Goal: Task Accomplishment & Management: Manage account settings

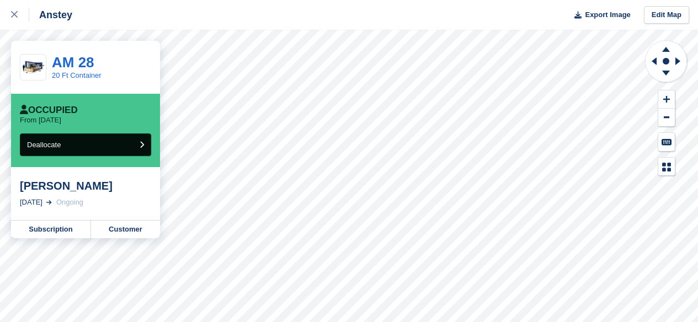
click at [142, 152] on button "Deallocate" at bounding box center [85, 145] width 131 height 23
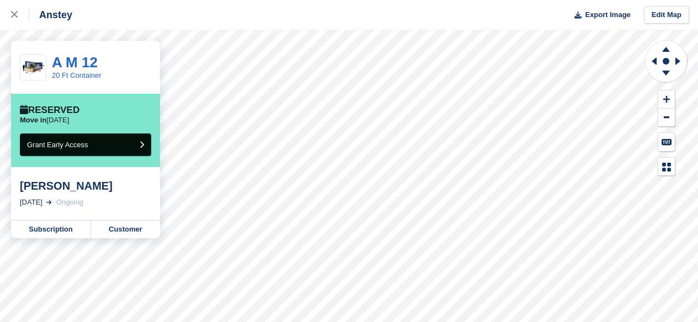
click at [142, 147] on icon "submit" at bounding box center [142, 144] width 4 height 7
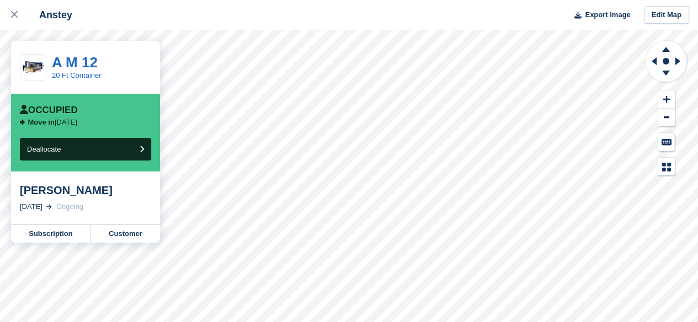
click at [142, 147] on icon "submit" at bounding box center [142, 149] width 4 height 7
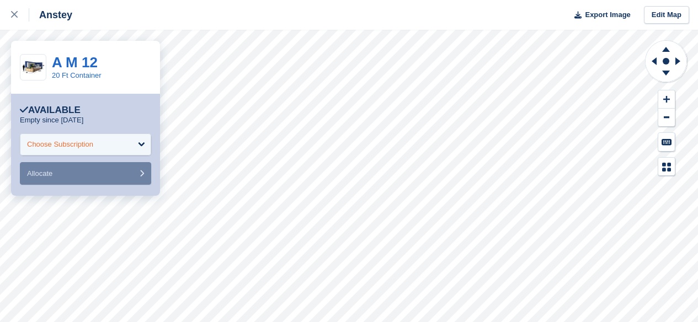
click at [136, 144] on div "Choose Subscription" at bounding box center [85, 145] width 131 height 22
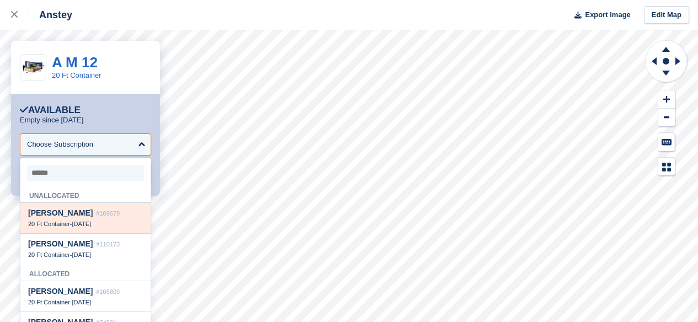
click at [108, 228] on div "CRISTIAN DONATE #109679 20 Ft Container - 26 Sep" at bounding box center [85, 218] width 130 height 31
select select "******"
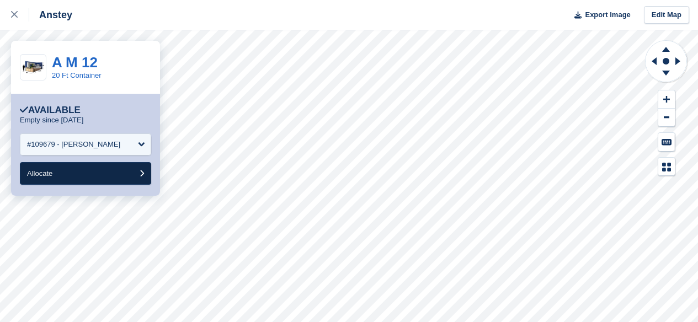
click at [93, 183] on button "Allocate" at bounding box center [85, 173] width 131 height 23
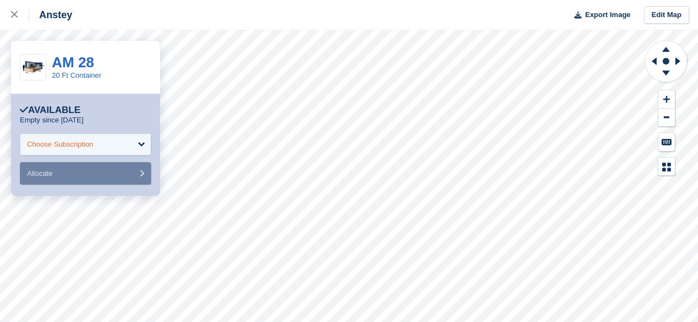
click at [145, 147] on div "Choose Subscription" at bounding box center [85, 145] width 131 height 22
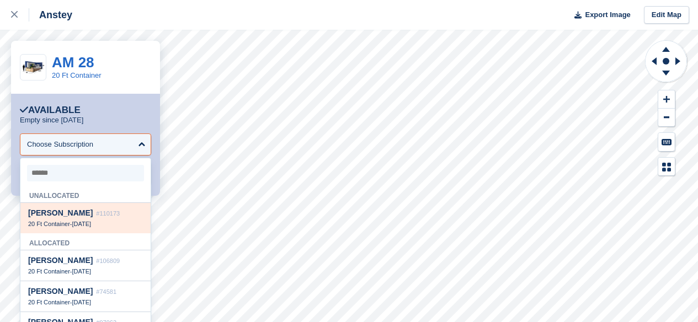
click at [112, 226] on div "20 Ft Container - 5 Oct" at bounding box center [85, 224] width 115 height 8
select select "******"
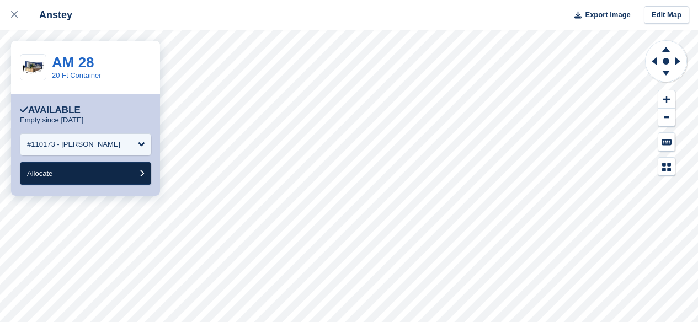
click at [95, 174] on button "Allocate" at bounding box center [85, 173] width 131 height 23
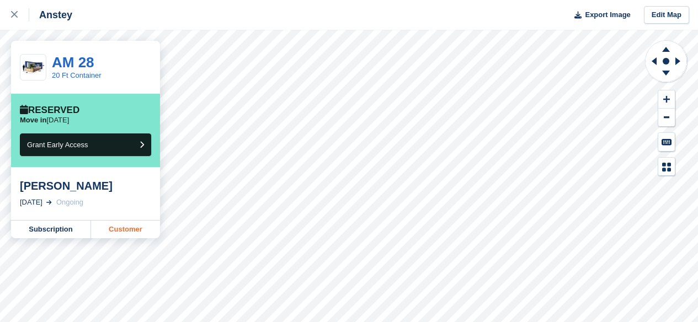
click at [136, 226] on link "Customer" at bounding box center [125, 230] width 69 height 18
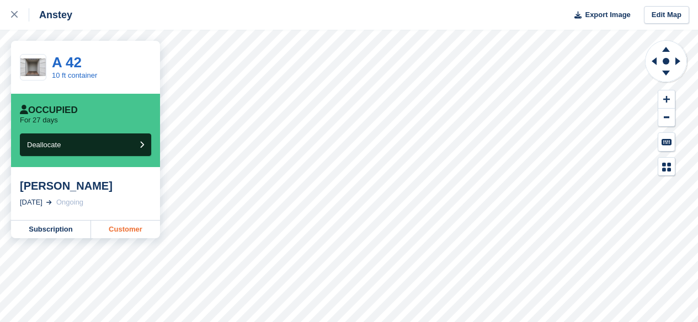
click at [136, 236] on link "Customer" at bounding box center [125, 230] width 69 height 18
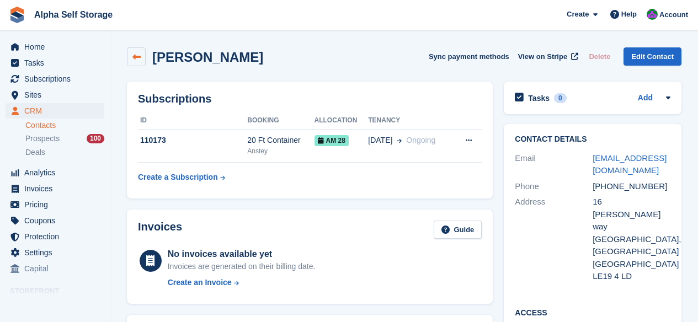
click at [137, 62] on link at bounding box center [136, 56] width 19 height 19
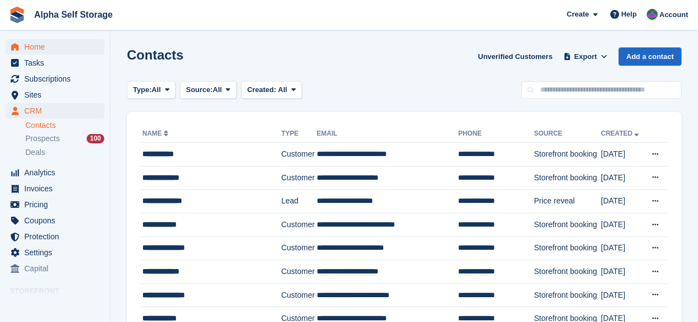
click at [55, 54] on span "Home" at bounding box center [57, 46] width 66 height 15
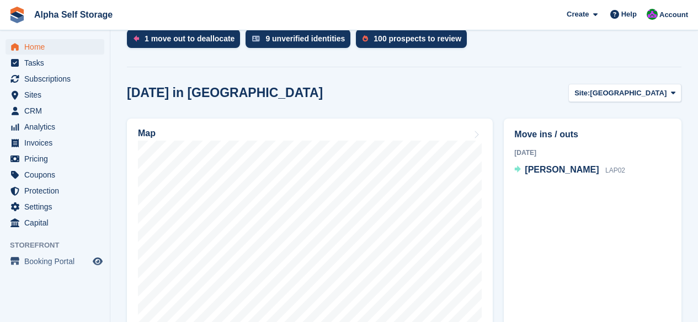
scroll to position [275, 0]
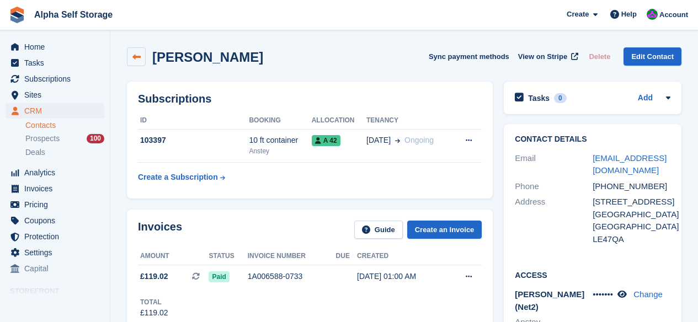
click at [138, 62] on link at bounding box center [136, 56] width 19 height 19
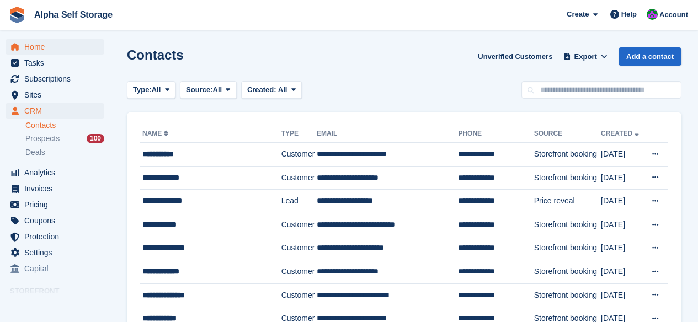
click at [42, 44] on span "Home" at bounding box center [57, 46] width 66 height 15
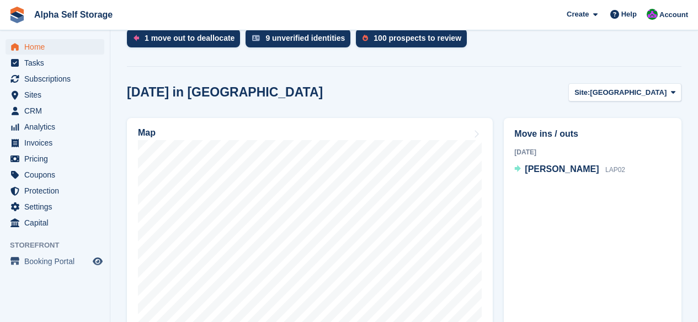
scroll to position [274, 0]
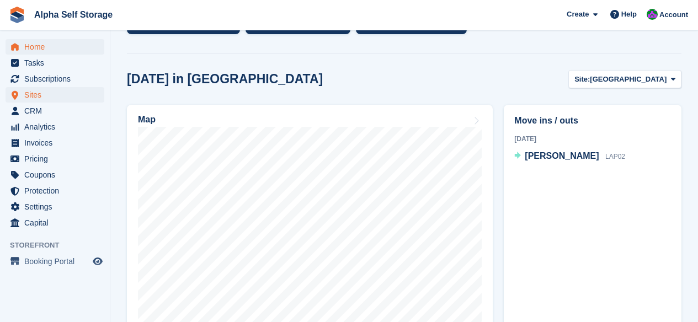
click at [42, 90] on span "Sites" at bounding box center [57, 94] width 66 height 15
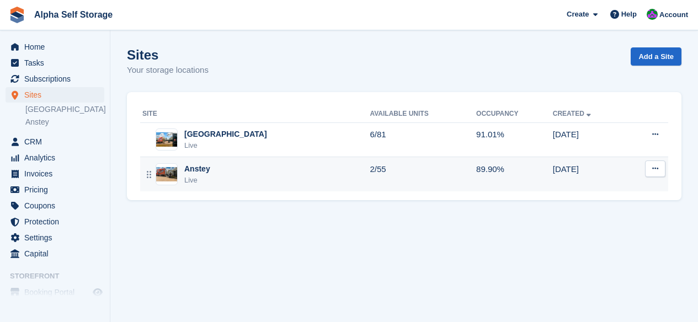
click at [213, 183] on div "Anstey Live" at bounding box center [255, 174] width 227 height 23
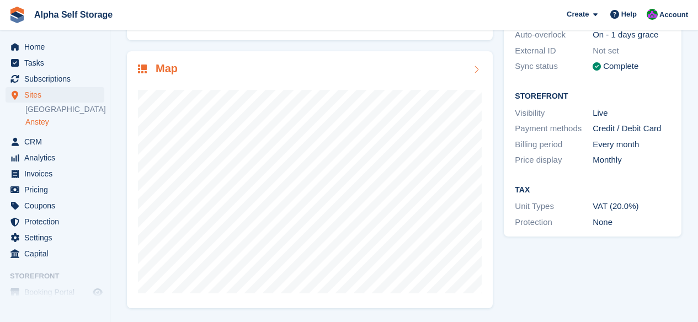
scroll to position [148, 0]
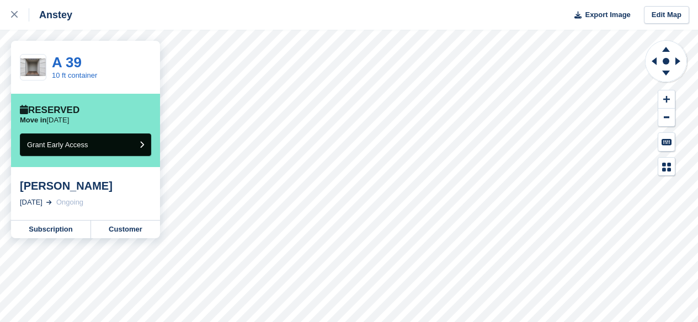
click at [141, 145] on icon "submit" at bounding box center [142, 144] width 4 height 7
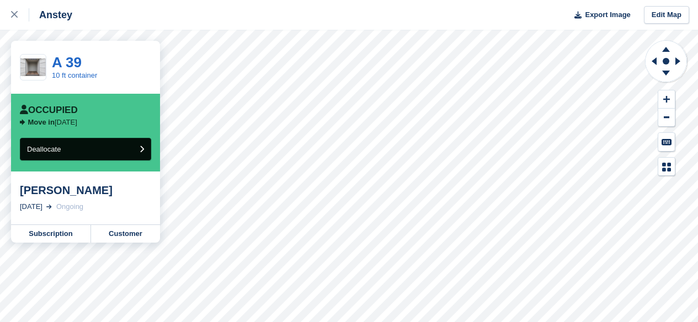
click at [137, 148] on button "Deallocate" at bounding box center [85, 149] width 131 height 23
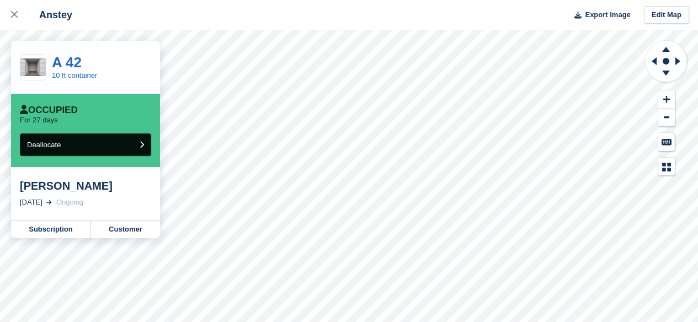
click at [146, 147] on button "Deallocate" at bounding box center [85, 145] width 131 height 23
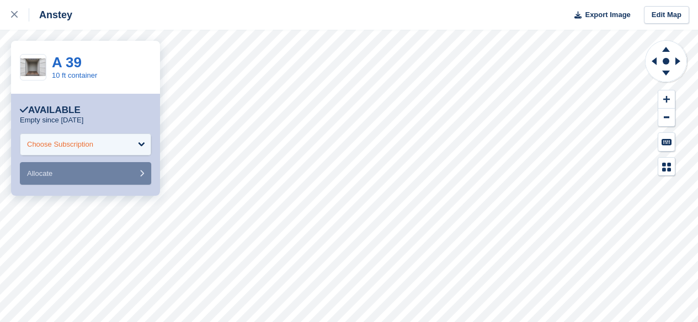
click at [136, 151] on div "Choose Subscription" at bounding box center [85, 145] width 131 height 22
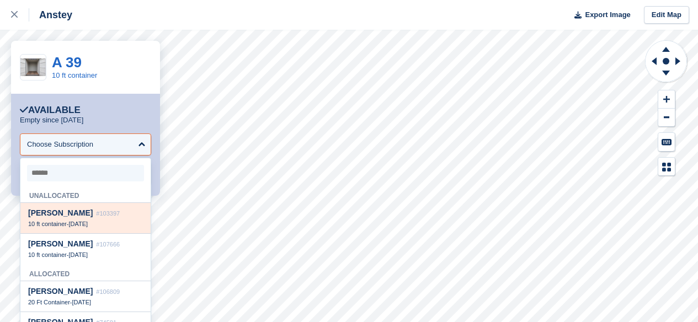
click at [120, 220] on div "10 ft container - 30 Aug" at bounding box center [85, 224] width 115 height 8
select select "******"
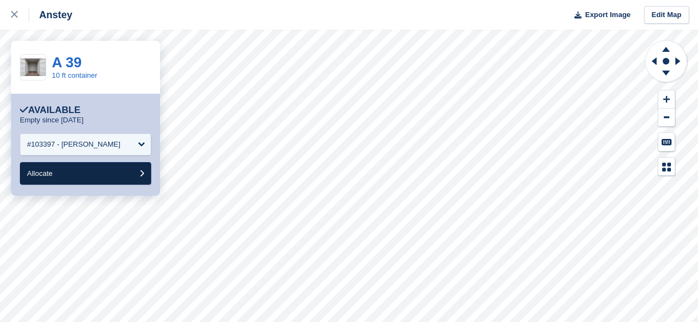
click at [96, 178] on button "Allocate" at bounding box center [85, 173] width 131 height 23
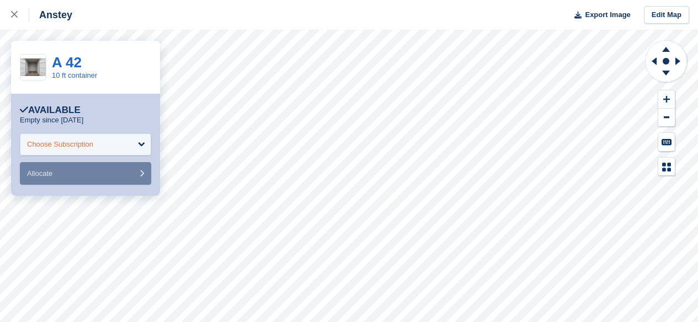
click at [143, 142] on div "Choose Subscription" at bounding box center [85, 145] width 131 height 22
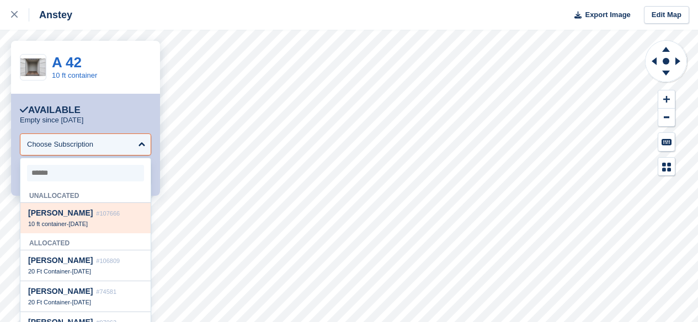
click at [110, 225] on div "10 ft container - 4 Oct" at bounding box center [85, 224] width 115 height 8
select select "******"
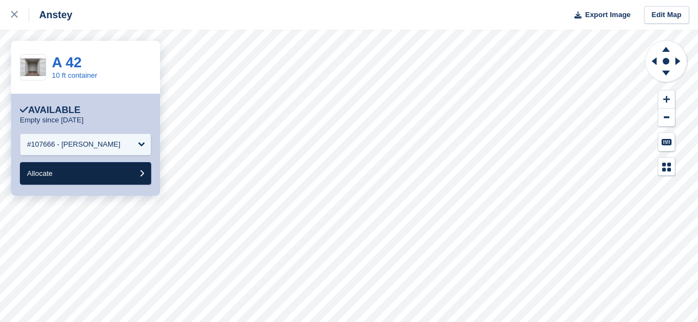
click at [106, 181] on button "Allocate" at bounding box center [85, 173] width 131 height 23
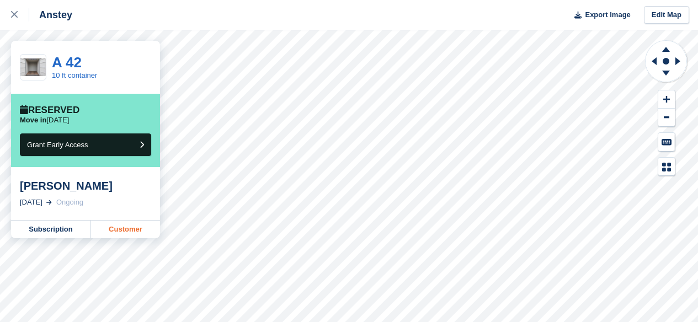
click at [119, 226] on link "Customer" at bounding box center [125, 230] width 69 height 18
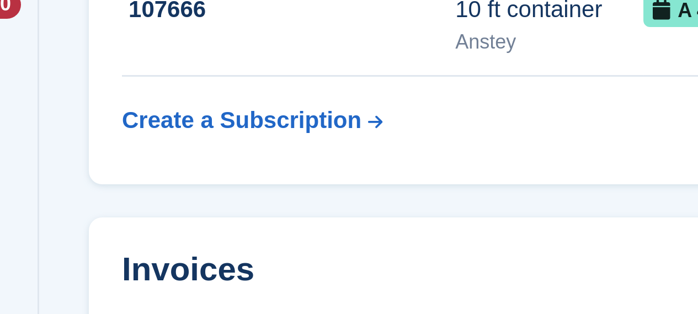
scroll to position [52, 0]
